Goal: Obtain resource: Download file/media

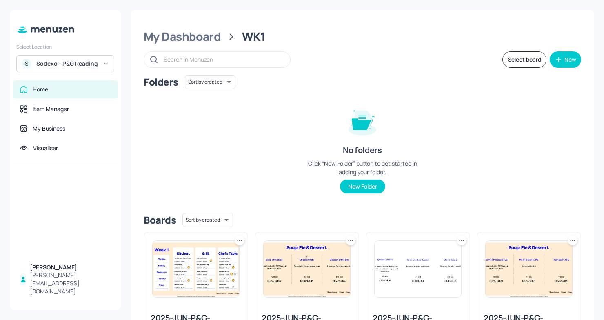
scroll to position [404, 0]
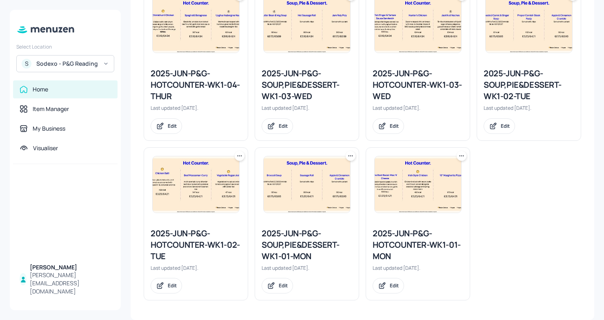
click at [70, 60] on div "Sodexo - P&G Reading" at bounding box center [67, 64] width 62 height 8
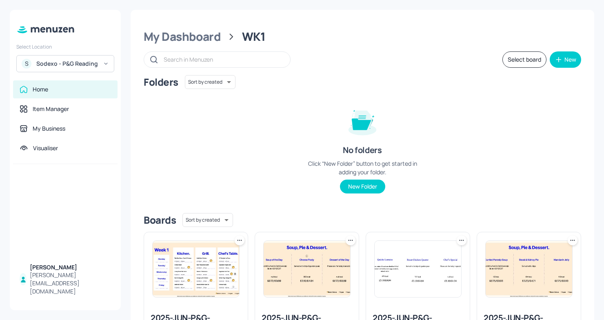
click at [78, 71] on div "S Sodexo - P&G Reading" at bounding box center [65, 63] width 98 height 17
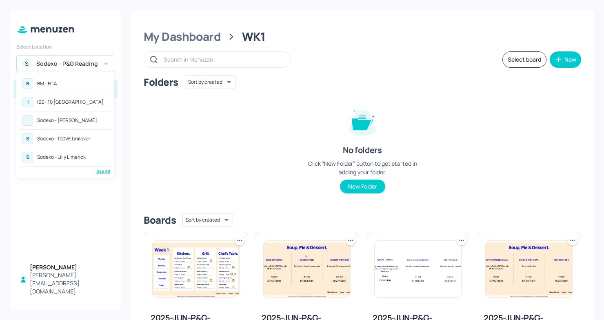
click at [70, 86] on div "B BM - FCA" at bounding box center [65, 83] width 90 height 15
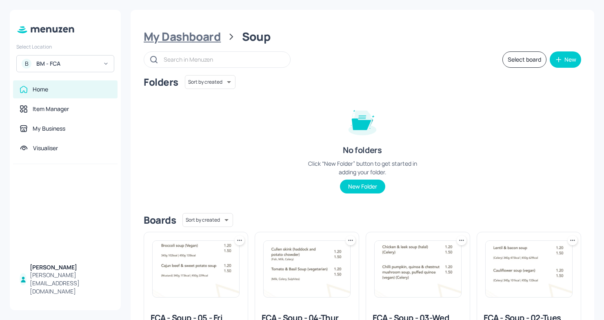
click at [203, 43] on div "My Dashboard" at bounding box center [182, 36] width 77 height 15
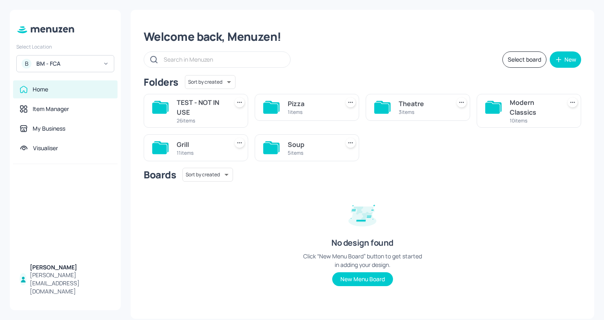
click at [323, 113] on div "1 items" at bounding box center [312, 112] width 48 height 7
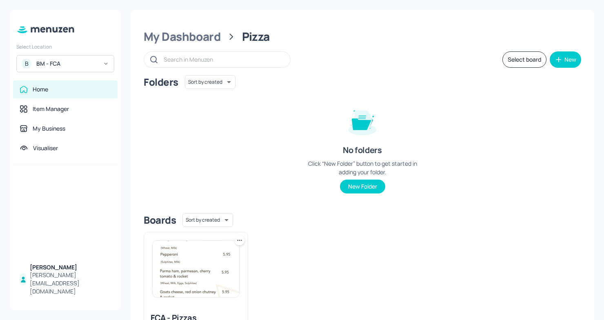
click at [183, 256] on img at bounding box center [196, 269] width 87 height 56
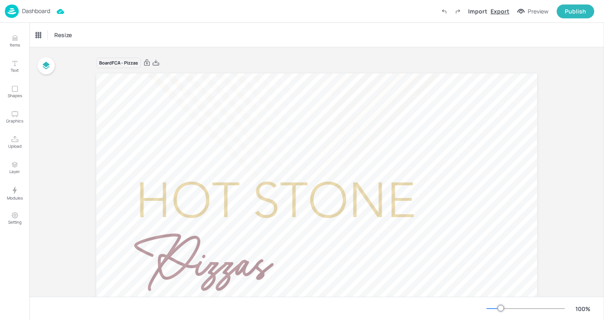
click at [499, 8] on div "Export" at bounding box center [500, 11] width 19 height 9
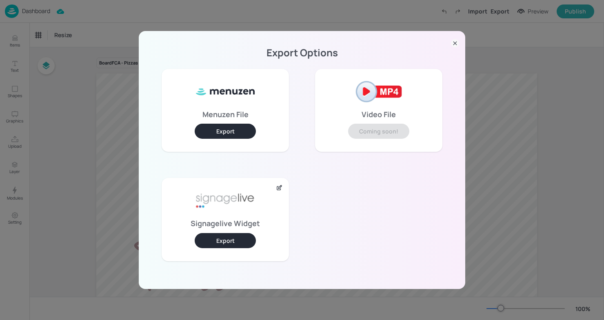
click at [226, 240] on button "Export" at bounding box center [225, 240] width 61 height 15
